Goal: Task Accomplishment & Management: Complete application form

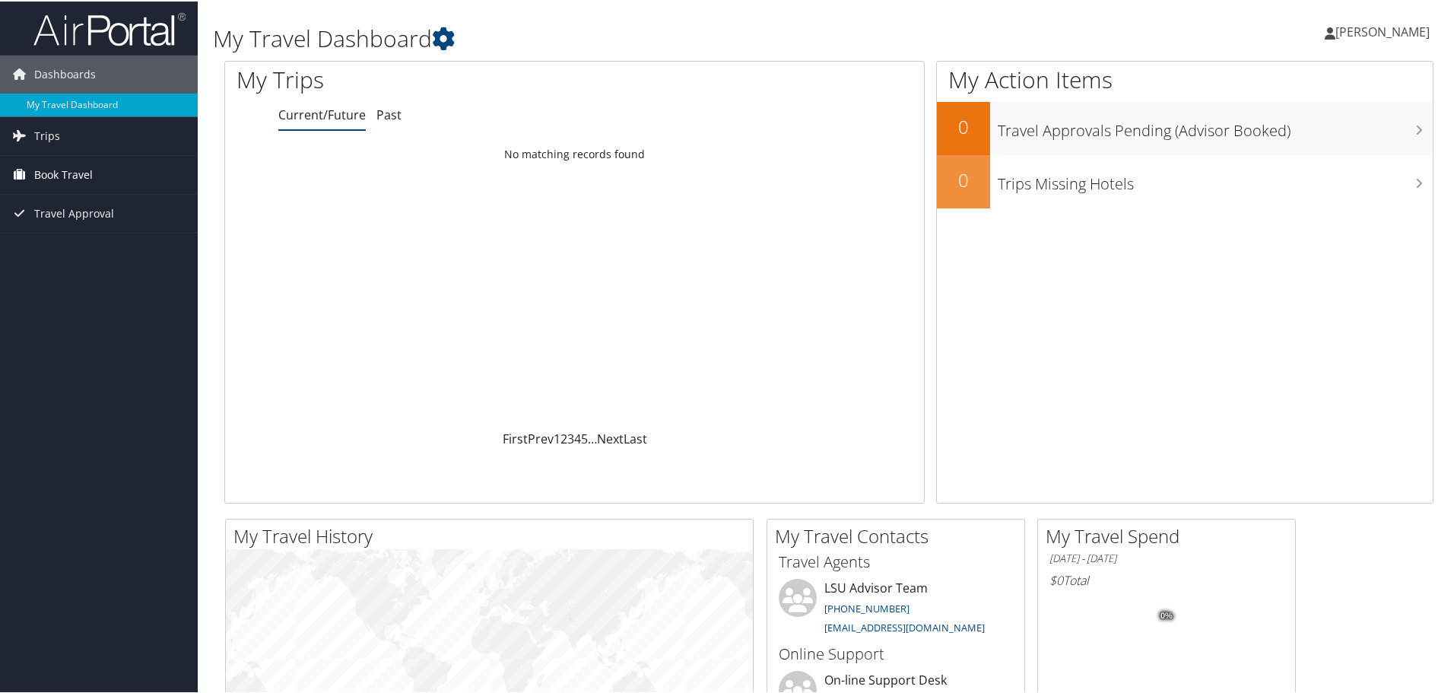
click at [64, 171] on span "Book Travel" at bounding box center [63, 173] width 59 height 38
click at [78, 225] on link "Book/Manage Online Trips" at bounding box center [99, 226] width 198 height 23
click at [129, 207] on link "Approval Request (Beta)" at bounding box center [99, 203] width 198 height 23
